Goal: Task Accomplishment & Management: Manage account settings

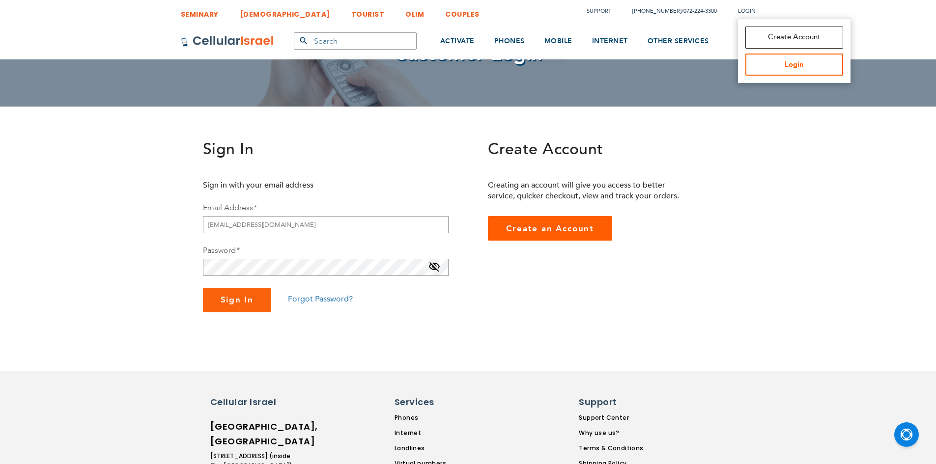
click at [769, 66] on link "Login" at bounding box center [794, 65] width 98 height 22
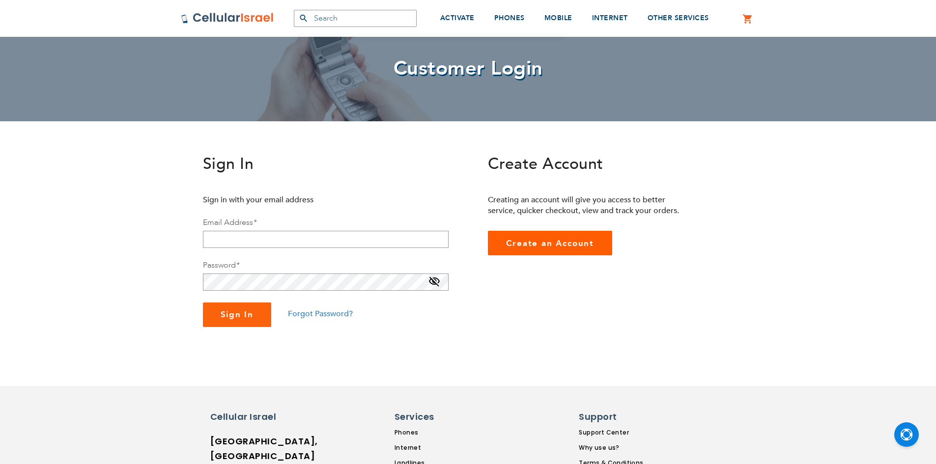
scroll to position [68, 0]
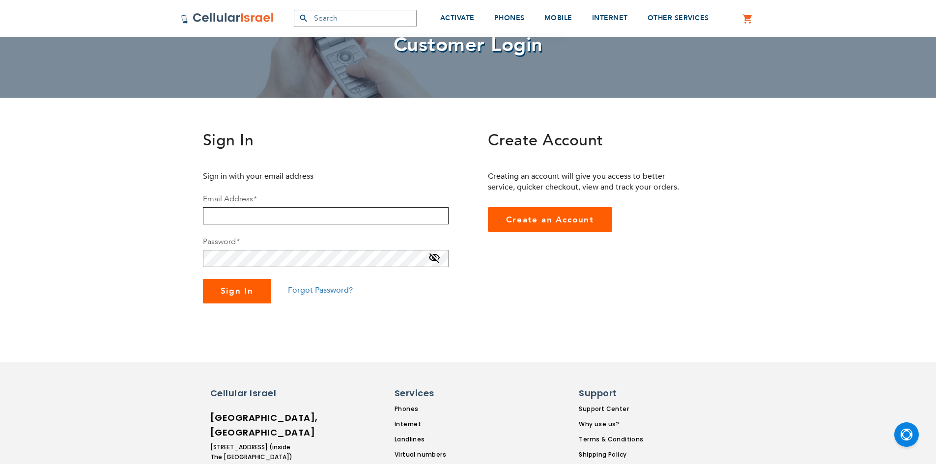
type input "[EMAIL_ADDRESS][DOMAIN_NAME]"
click at [235, 294] on span "Sign In" at bounding box center [237, 290] width 33 height 11
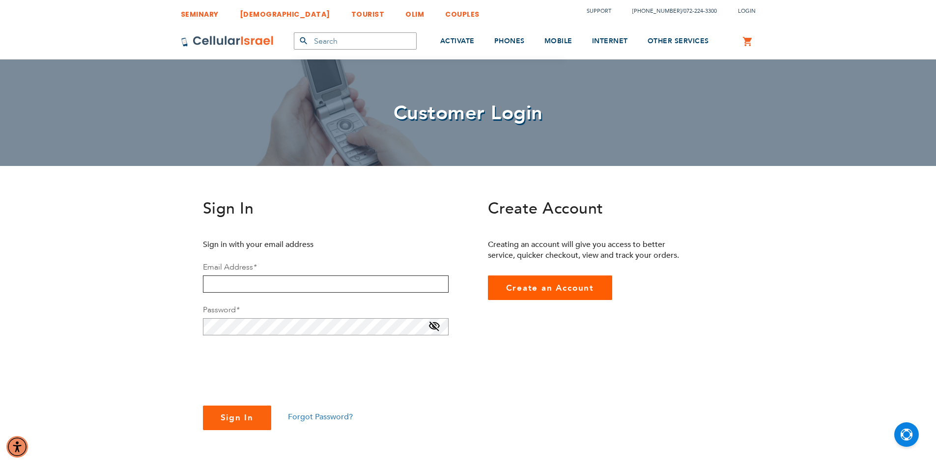
type input "[EMAIL_ADDRESS][DOMAIN_NAME]"
checkbox input "true"
click at [236, 416] on span "Sign In" at bounding box center [237, 417] width 33 height 11
